Goal: Task Accomplishment & Management: Use online tool/utility

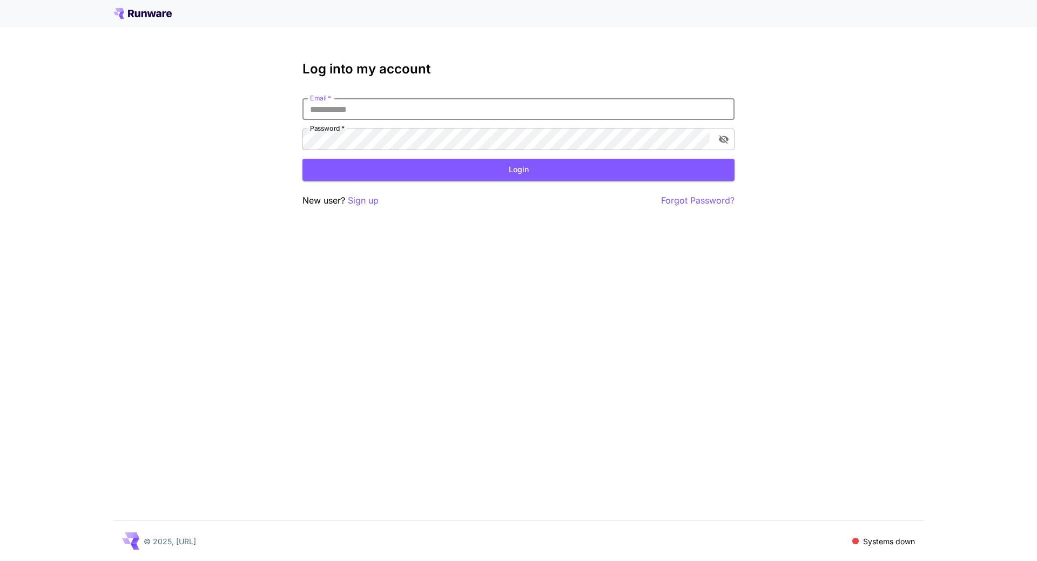
click at [361, 103] on input "Email   *" at bounding box center [518, 109] width 432 height 22
type input "**********"
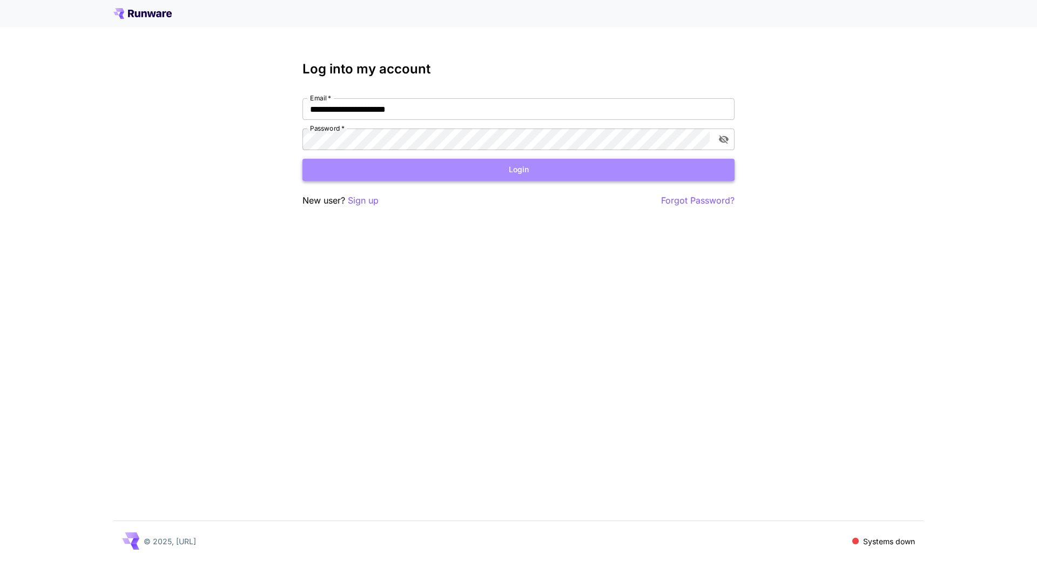
click at [460, 174] on button "Login" at bounding box center [518, 170] width 432 height 22
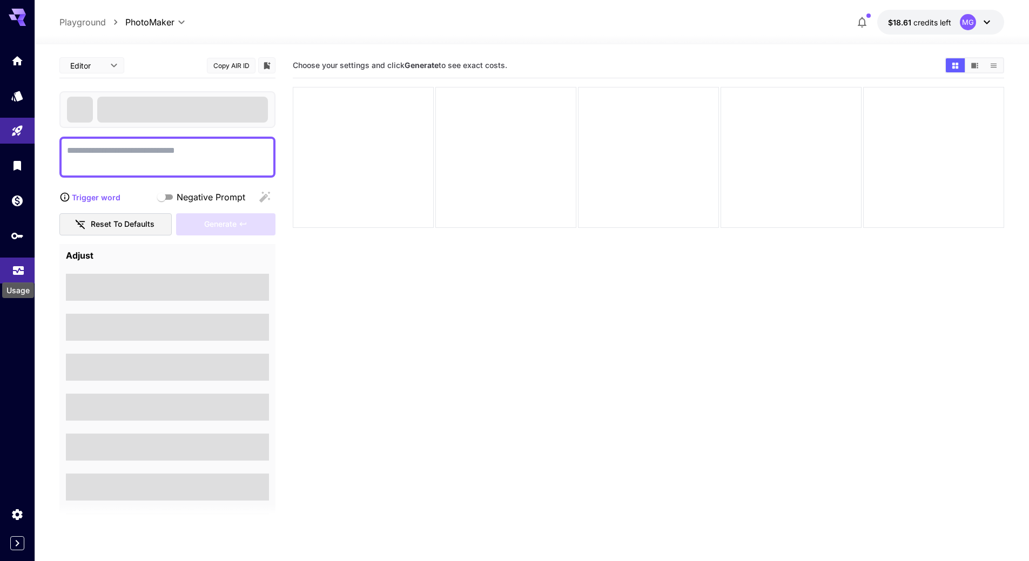
click at [18, 268] on icon "Usage" at bounding box center [18, 267] width 11 height 5
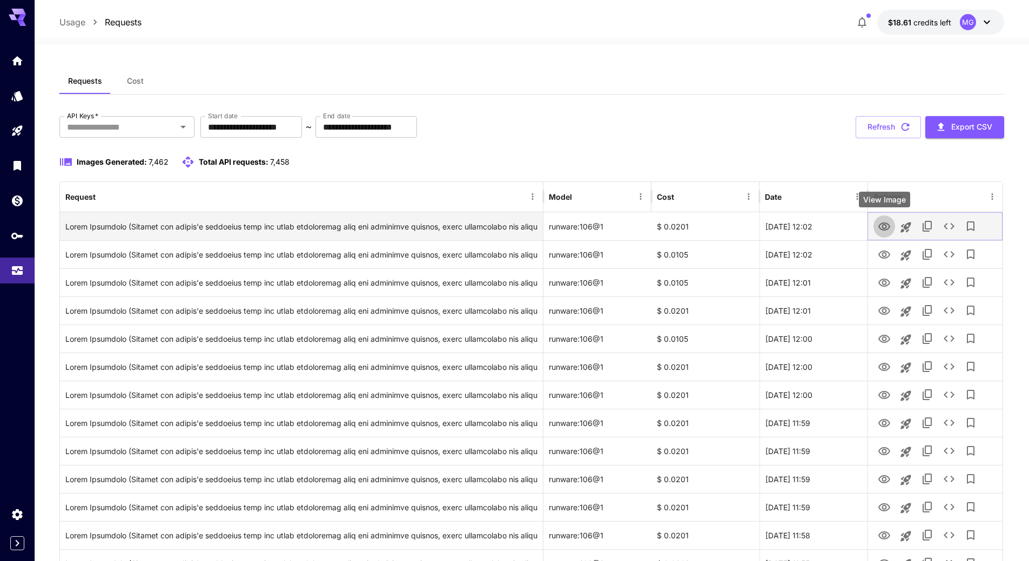
click at [881, 226] on icon "View Image" at bounding box center [883, 226] width 13 height 13
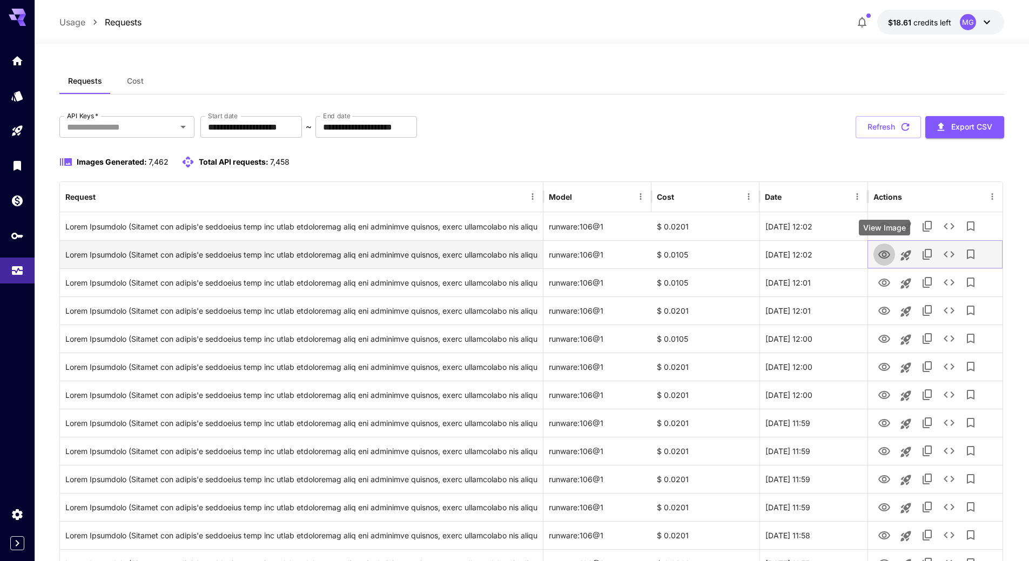
click at [884, 255] on icon "View Image" at bounding box center [883, 254] width 13 height 13
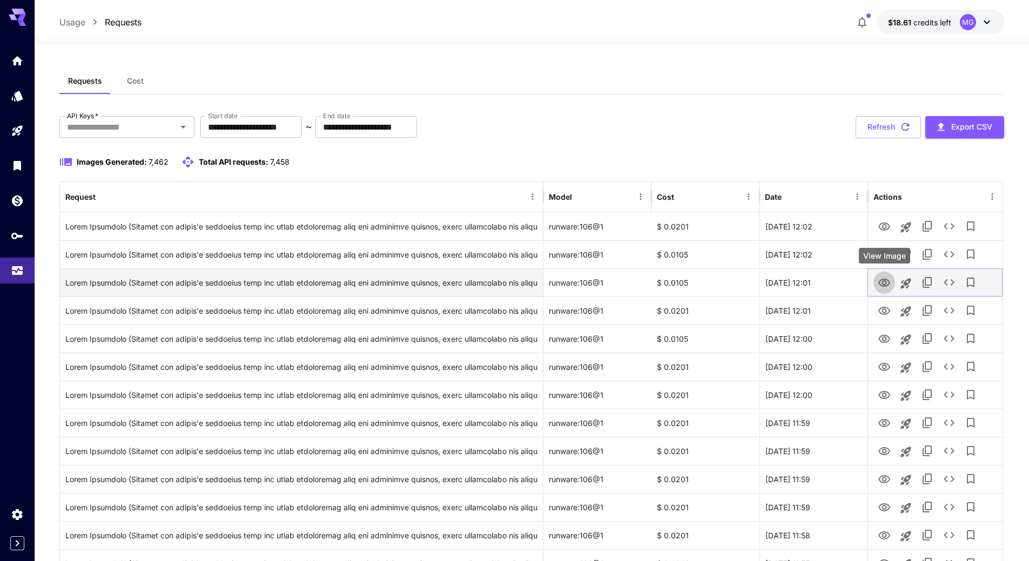
click at [887, 280] on icon "View Image" at bounding box center [884, 283] width 12 height 8
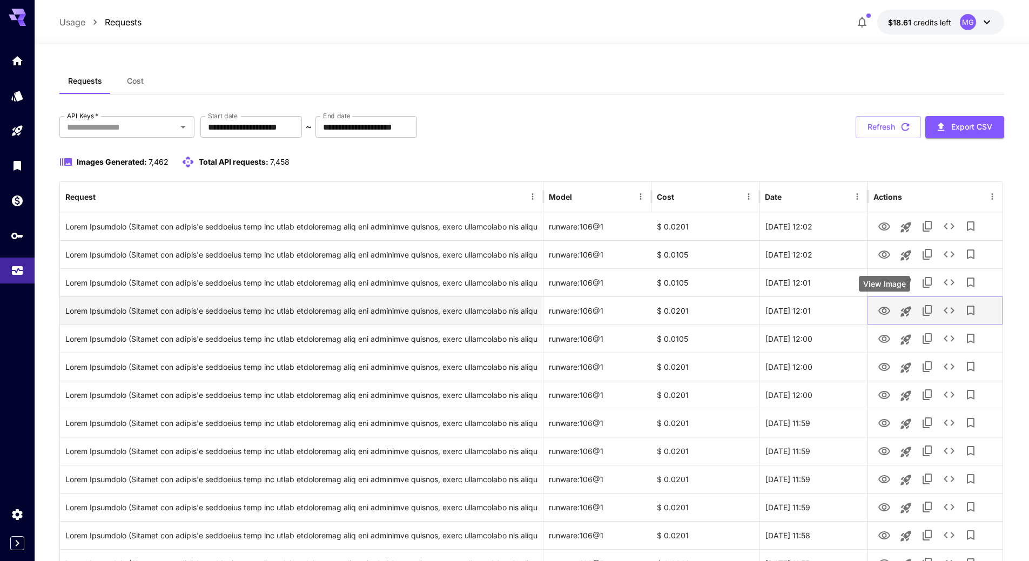
click at [881, 311] on icon "View Image" at bounding box center [883, 311] width 13 height 13
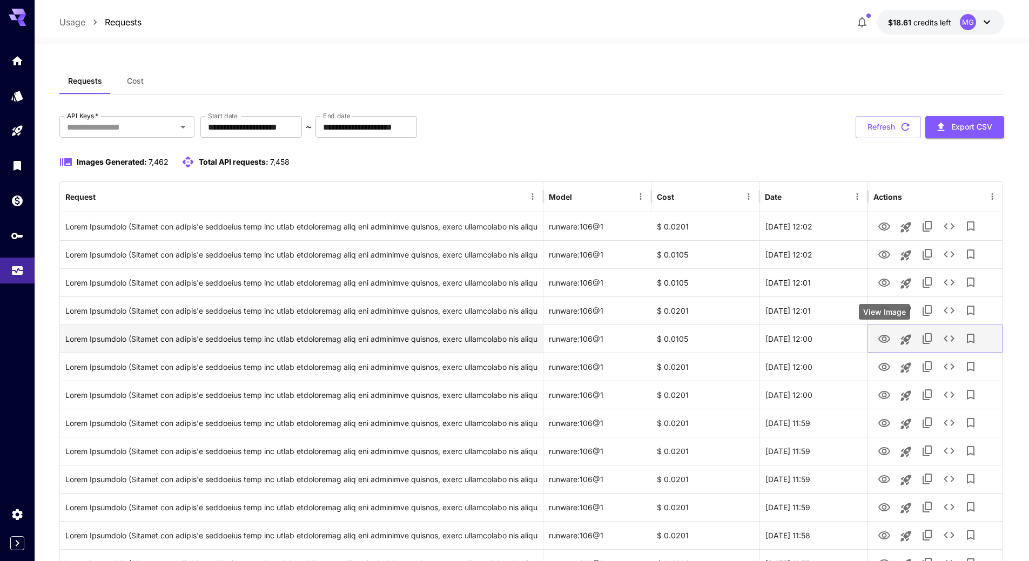
click at [884, 338] on icon "View Image" at bounding box center [883, 339] width 13 height 13
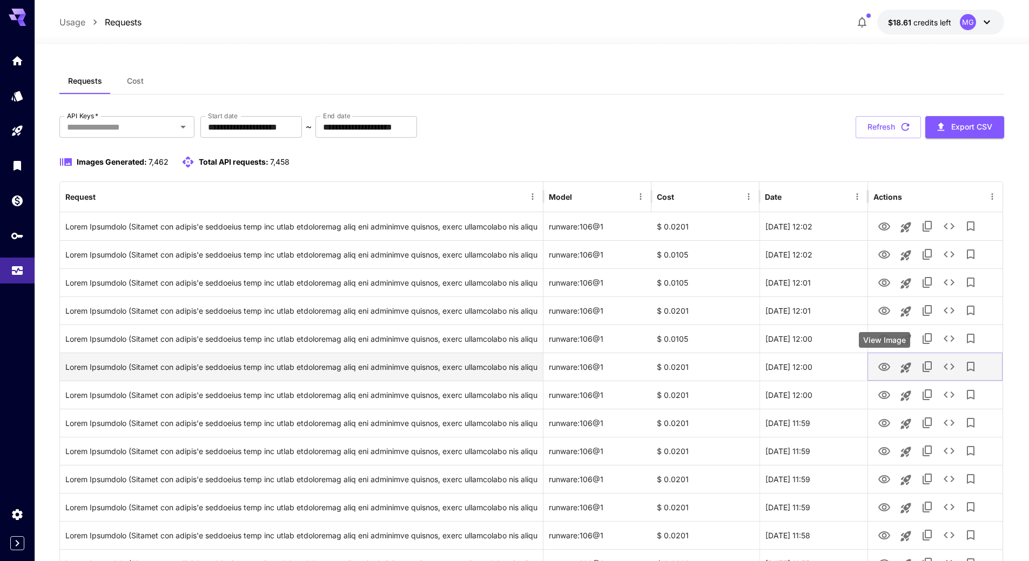
click at [883, 366] on icon "View Image" at bounding box center [884, 367] width 12 height 8
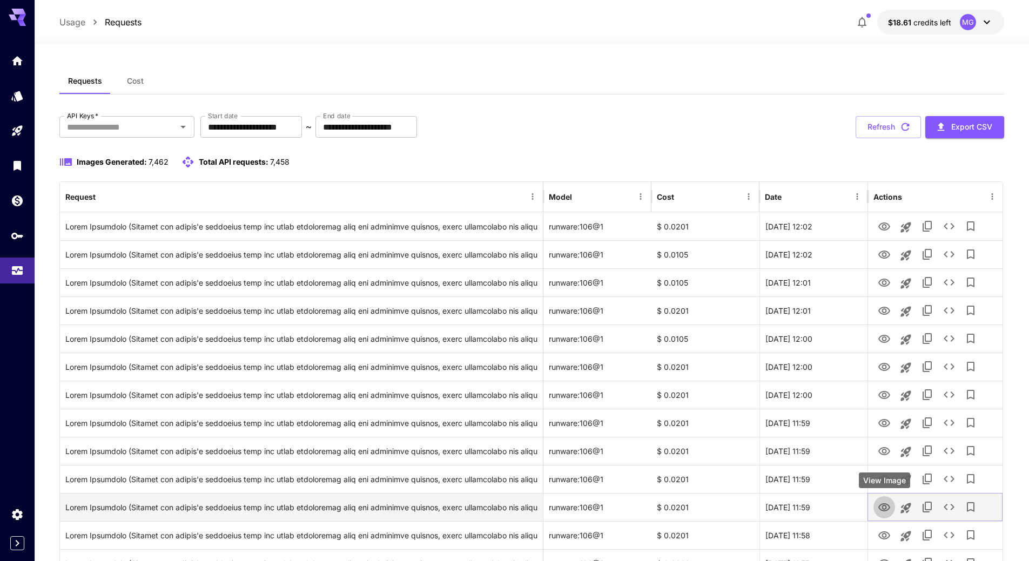
click at [884, 505] on icon "View Image" at bounding box center [884, 507] width 12 height 8
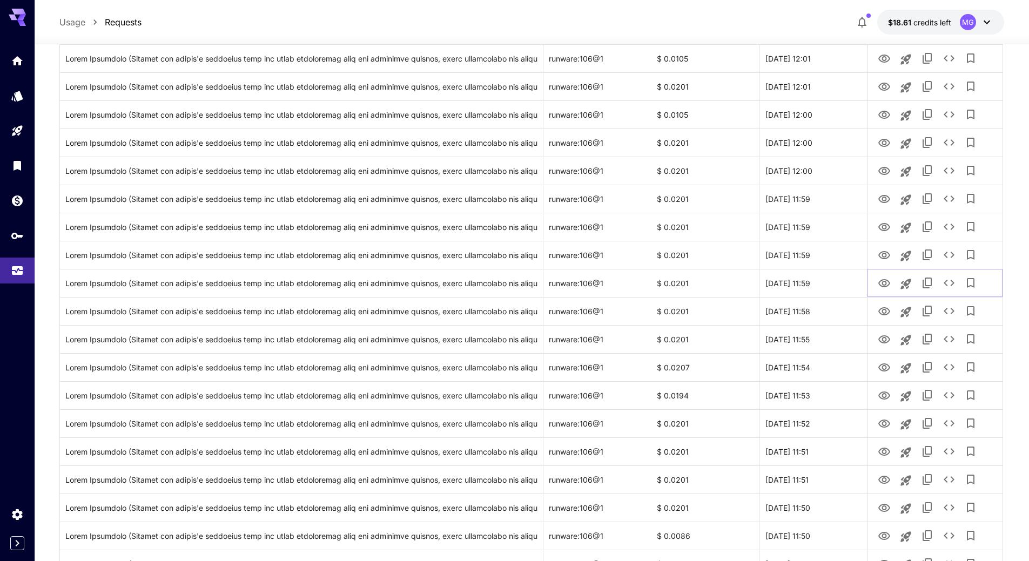
scroll to position [296, 0]
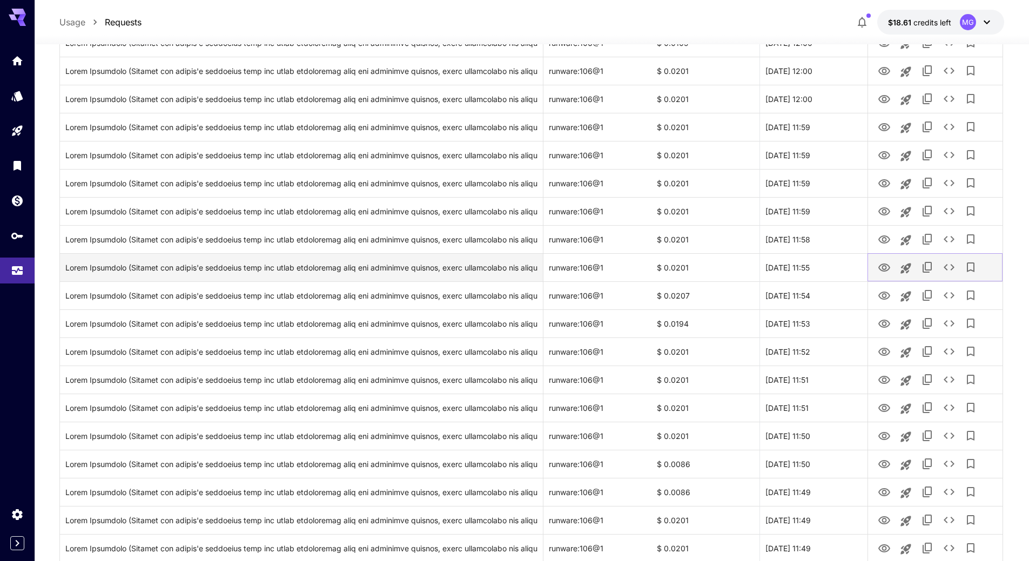
click at [886, 267] on icon "View Image" at bounding box center [884, 268] width 12 height 8
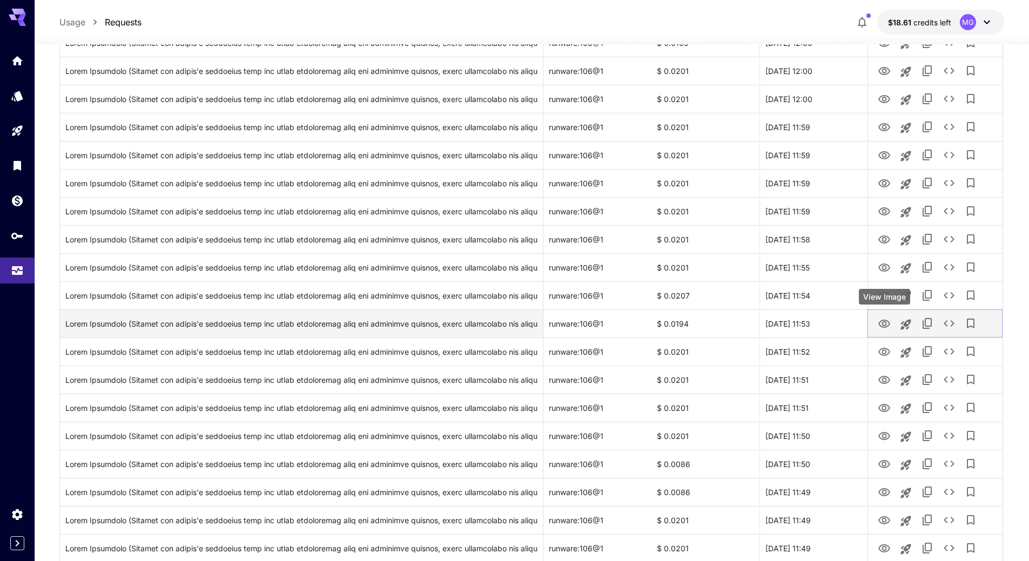
click at [880, 326] on icon "View Image" at bounding box center [884, 324] width 12 height 8
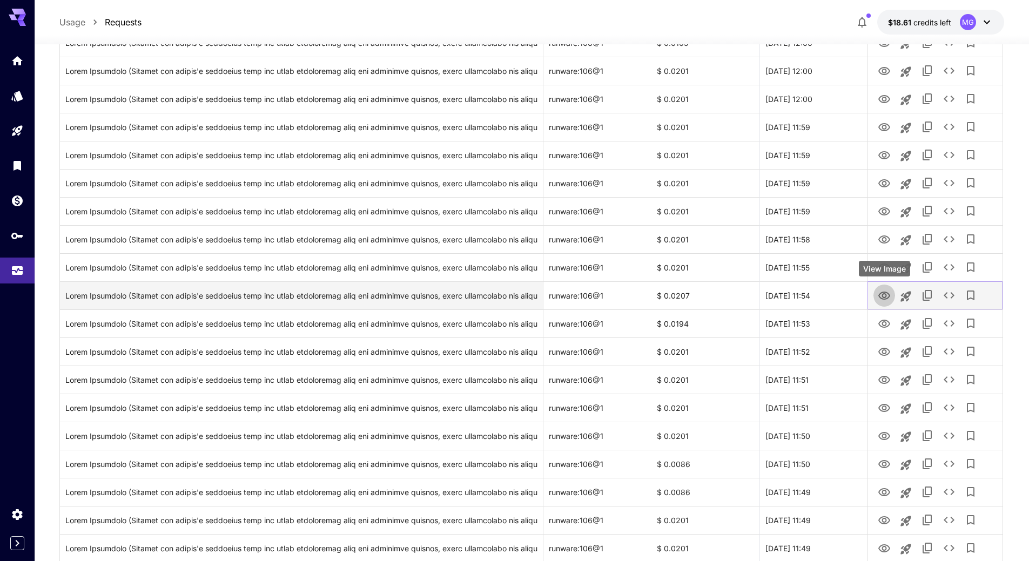
click at [880, 295] on icon "View Image" at bounding box center [884, 296] width 12 height 8
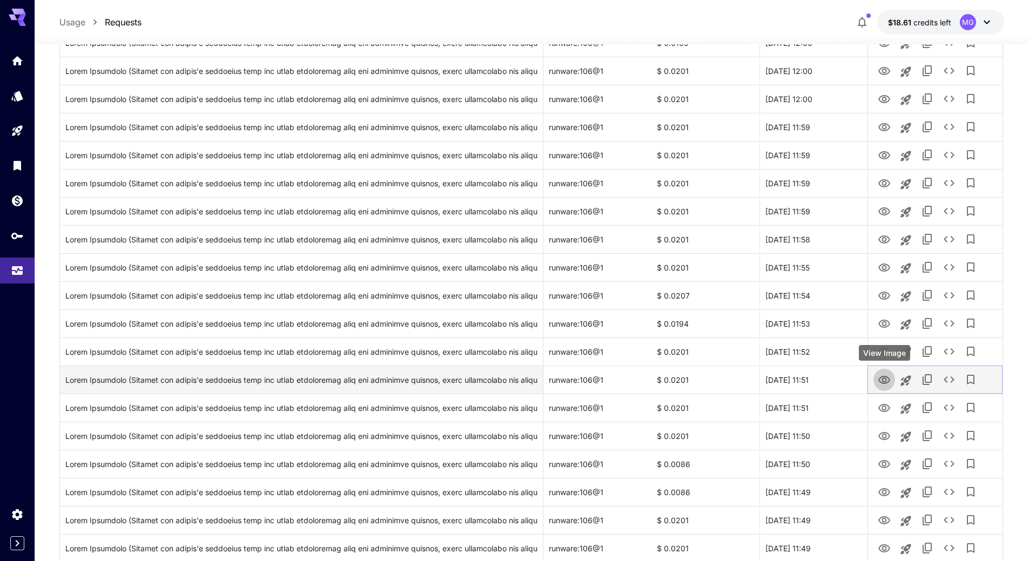
click at [884, 376] on icon "View Image" at bounding box center [884, 380] width 12 height 8
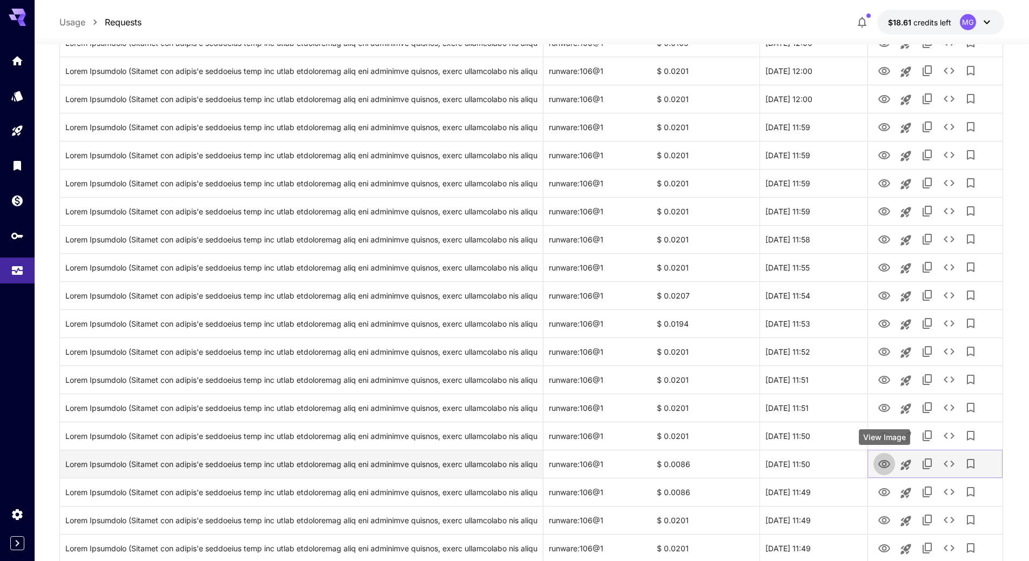
click at [893, 470] on button "View Image" at bounding box center [884, 463] width 22 height 22
click at [884, 464] on icon "View Image" at bounding box center [883, 464] width 13 height 13
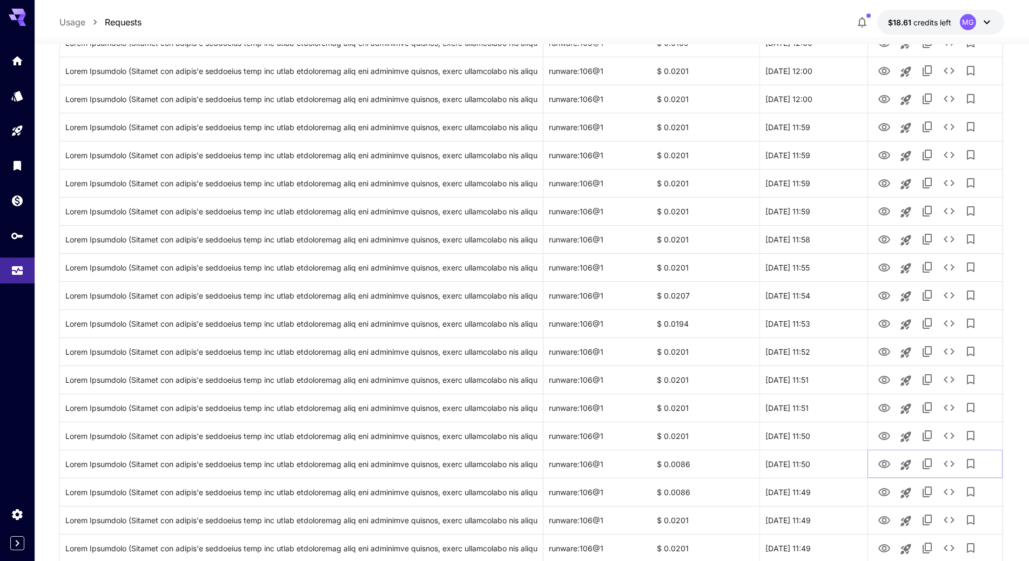
scroll to position [787, 0]
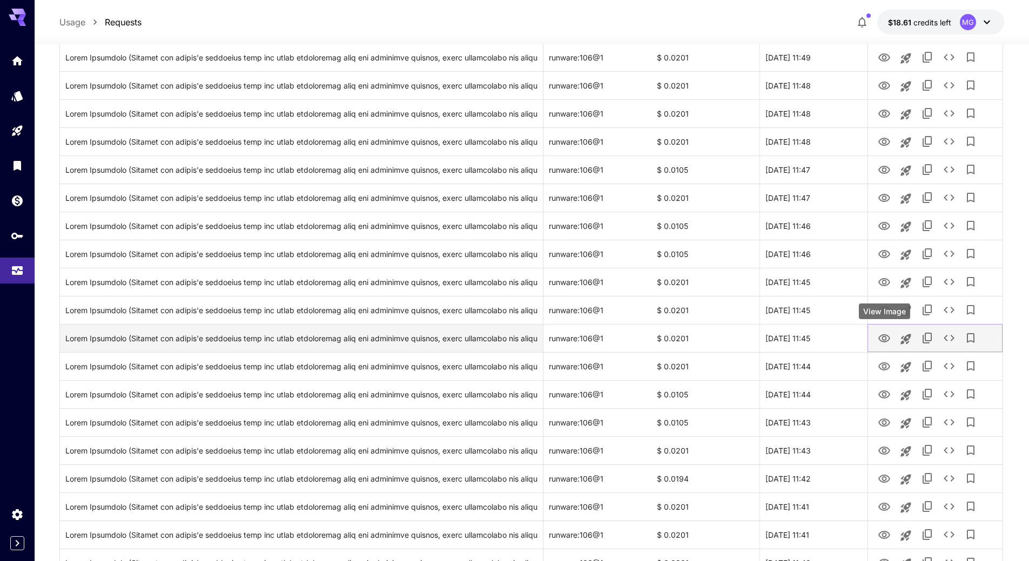
click at [887, 337] on icon "View Image" at bounding box center [883, 338] width 13 height 13
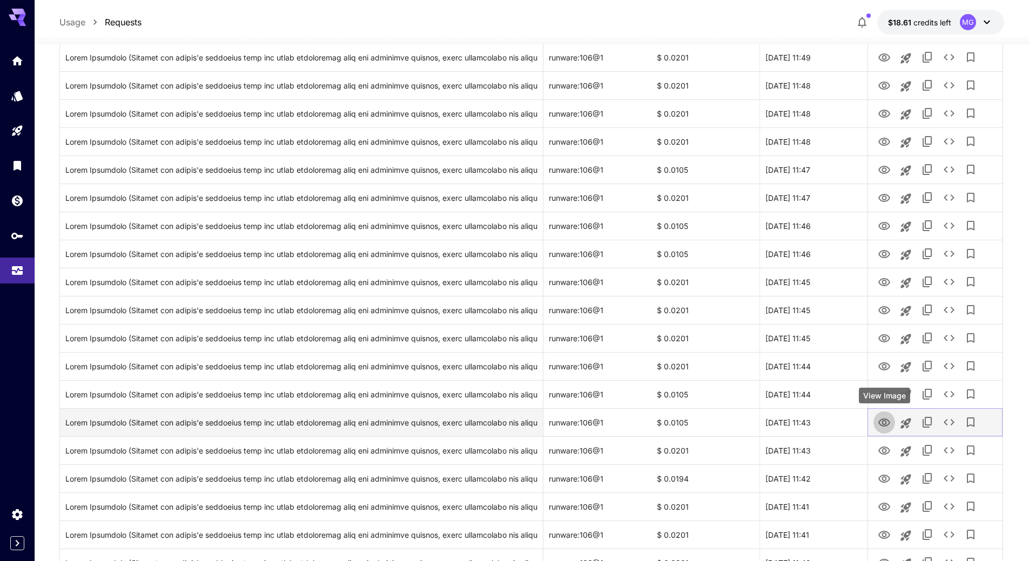
click at [887, 423] on icon "View Image" at bounding box center [883, 422] width 13 height 13
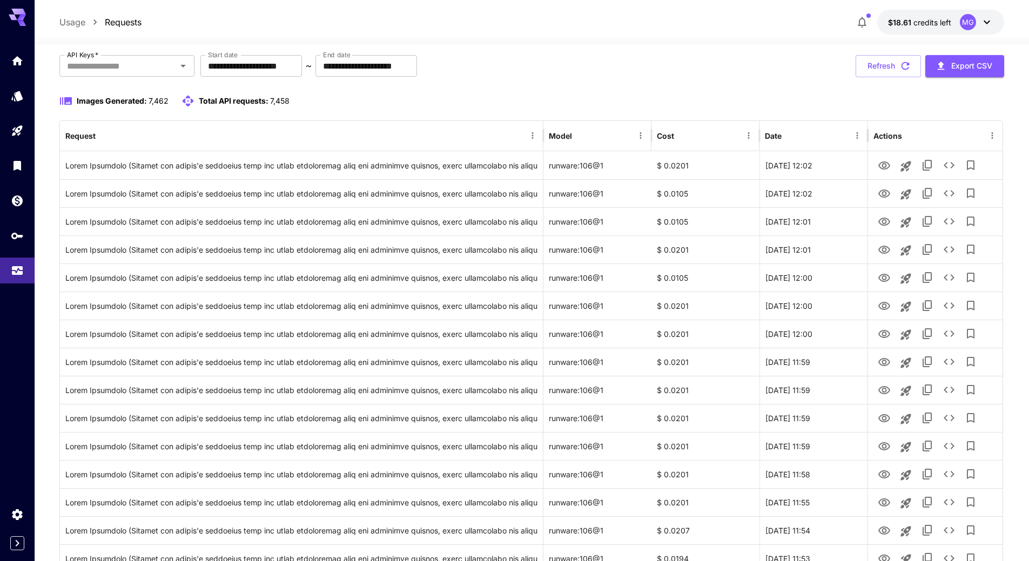
scroll to position [0, 0]
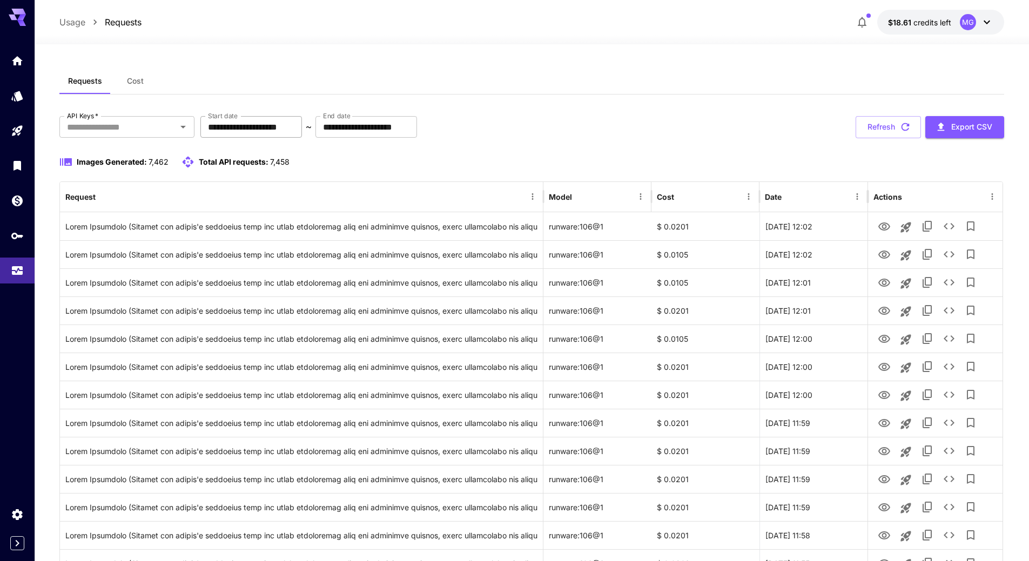
click at [285, 123] on input "**********" at bounding box center [251, 127] width 102 height 22
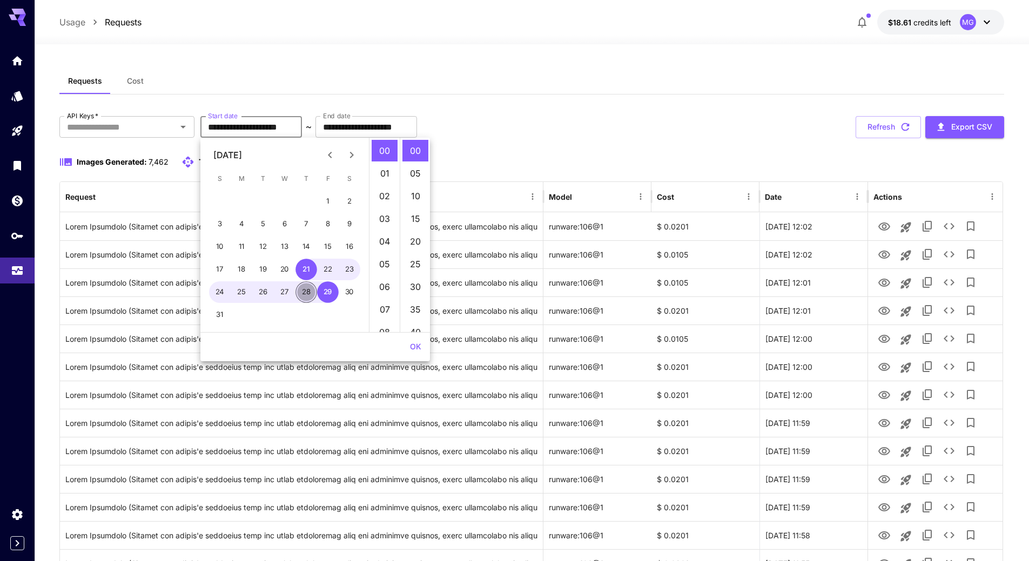
click at [306, 295] on button "28" at bounding box center [306, 292] width 22 height 22
type input "**********"
click at [413, 353] on button "OK" at bounding box center [416, 347] width 20 height 20
